Goal: Communication & Community: Share content

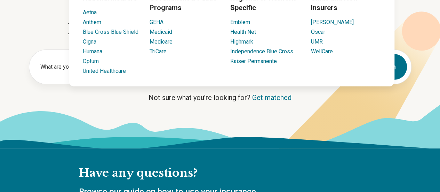
scroll to position [66, 0]
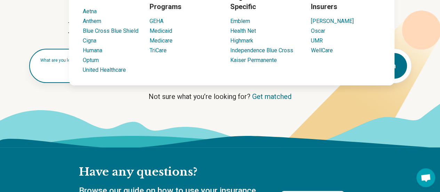
click at [59, 77] on div "What are you looking for?" at bounding box center [97, 66] width 136 height 34
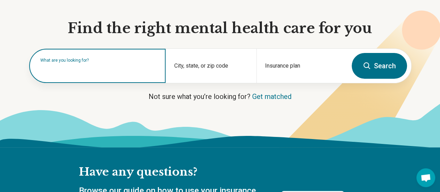
scroll to position [0, 0]
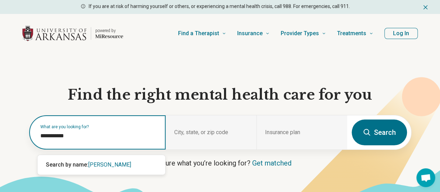
type input "**********"
click at [110, 166] on span "edward crews" at bounding box center [109, 164] width 43 height 7
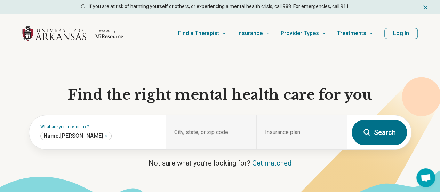
click at [364, 130] on button "Search" at bounding box center [379, 132] width 55 height 26
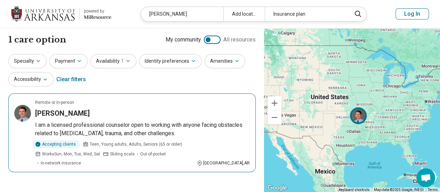
click at [33, 103] on article "Remote or In-person Edward Crews I am a licensed professional counselor open to…" at bounding box center [131, 132] width 247 height 79
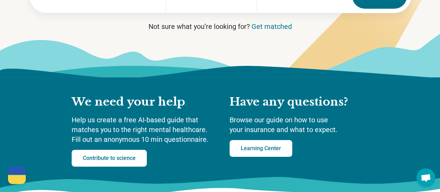
scroll to position [141, 0]
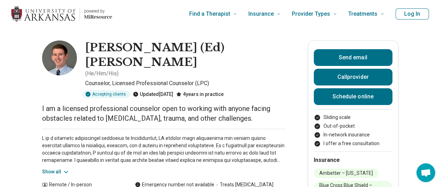
click at [402, 12] on button "Log In" at bounding box center [412, 13] width 33 height 11
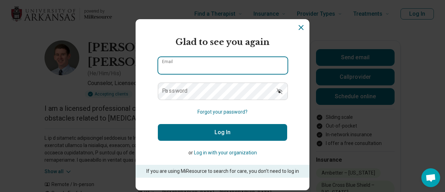
click at [231, 57] on input "Email" at bounding box center [222, 65] width 129 height 17
type input "**********"
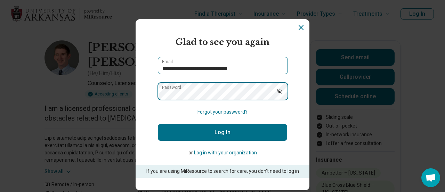
click at [158, 124] on button "Log In" at bounding box center [222, 132] width 129 height 17
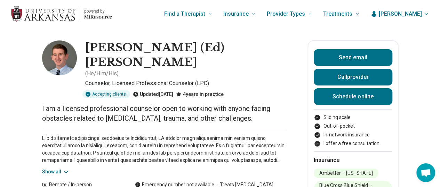
click at [416, 14] on span "[PERSON_NAME]" at bounding box center [400, 14] width 43 height 8
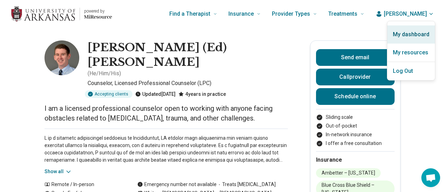
click at [416, 36] on link "My dashboard" at bounding box center [412, 34] width 48 height 18
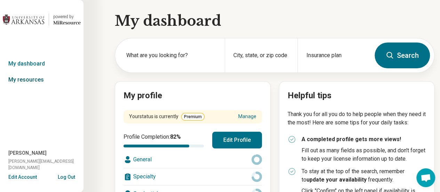
click at [25, 76] on link "My resources" at bounding box center [42, 80] width 84 height 16
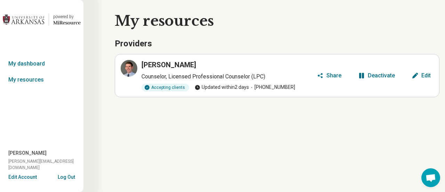
click at [337, 76] on div "Share" at bounding box center [334, 76] width 15 height 6
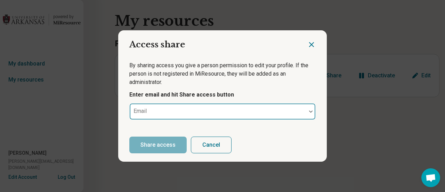
click at [237, 107] on div at bounding box center [218, 111] width 177 height 15
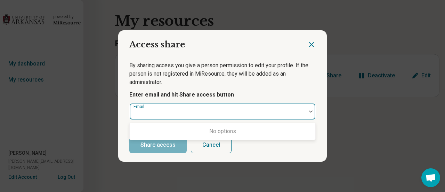
click at [242, 91] on p "Enter email and hit Share access button" at bounding box center [222, 94] width 187 height 8
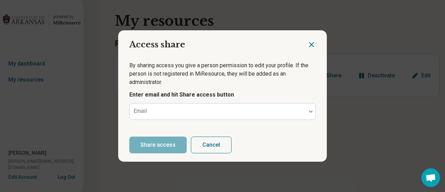
click at [312, 46] on icon "Close dialog" at bounding box center [312, 44] width 4 height 4
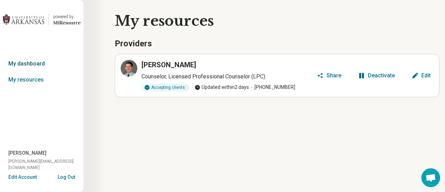
click at [33, 68] on link "My dashboard" at bounding box center [42, 64] width 84 height 16
